Goal: Find specific page/section: Find specific page/section

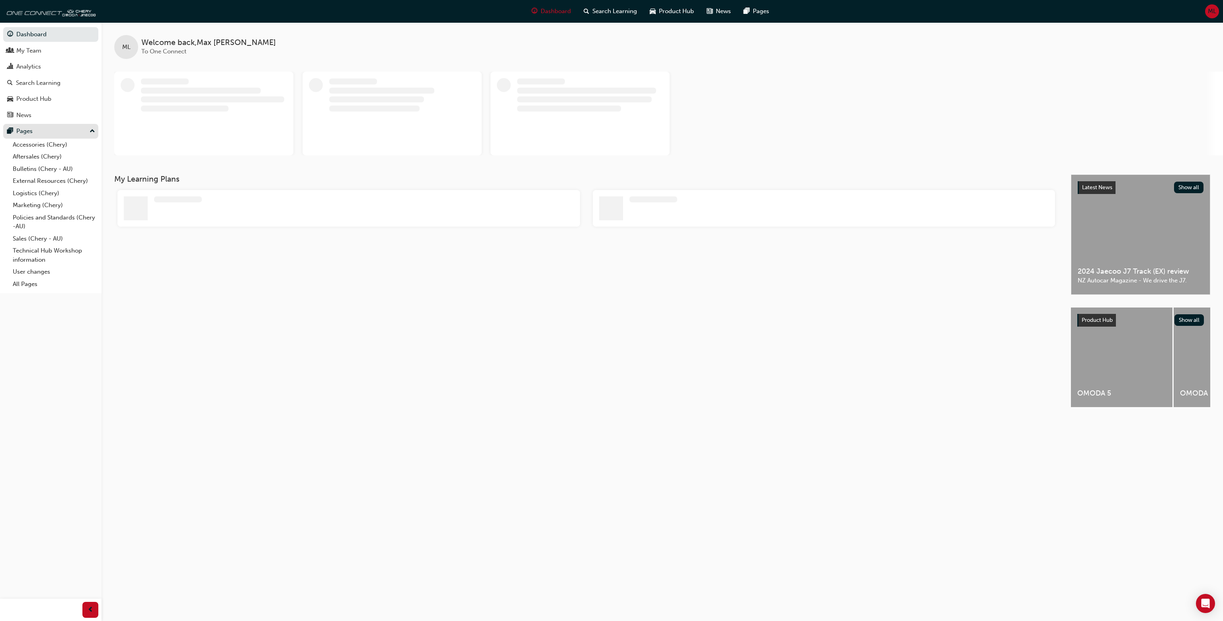
click at [41, 126] on button "Pages" at bounding box center [50, 131] width 95 height 15
click at [47, 128] on div "Pages" at bounding box center [50, 131] width 87 height 10
click at [62, 177] on link "External Resources (Chery)" at bounding box center [54, 181] width 89 height 12
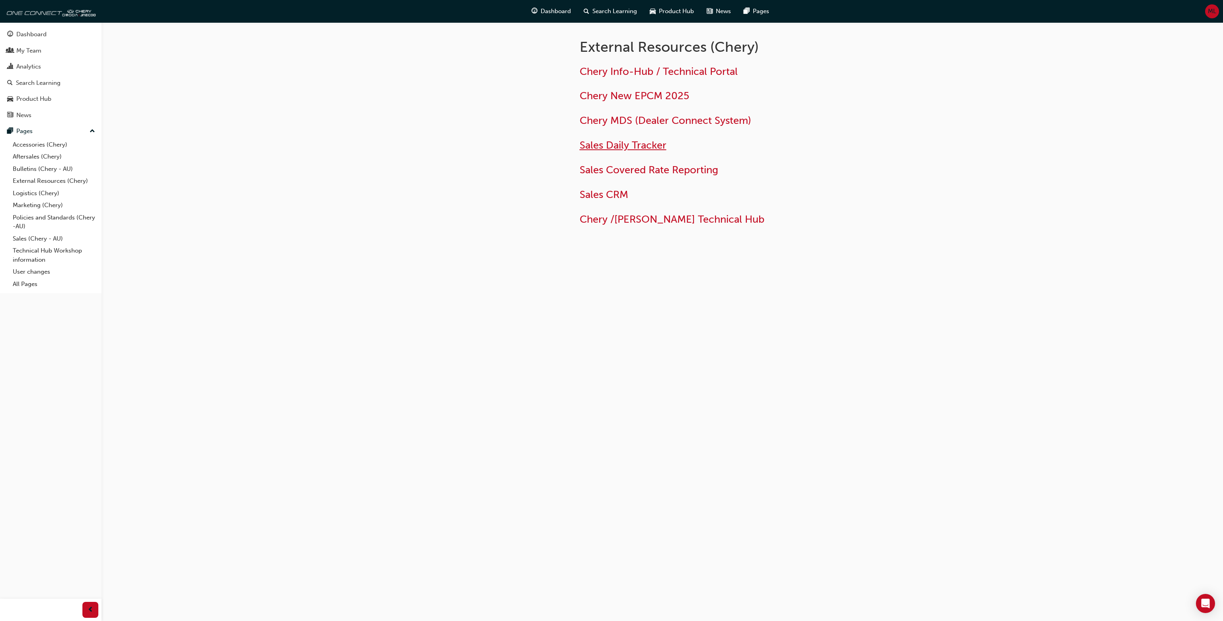
click at [630, 147] on span "Sales Daily Tracker" at bounding box center [623, 145] width 87 height 12
